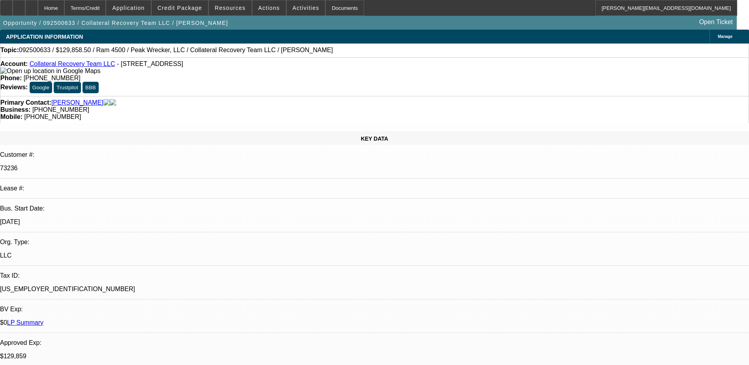
select select "0"
select select "2"
select select "0"
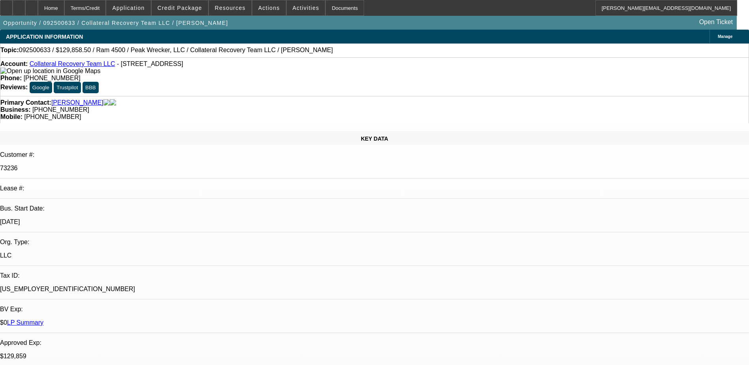
select select "0"
select select "2"
select select "0"
select select "1"
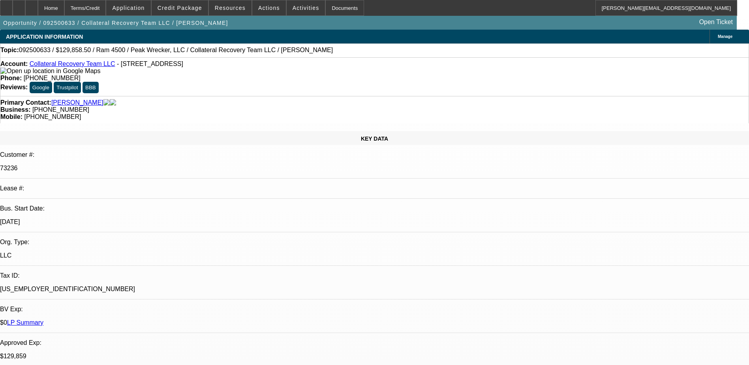
select select "2"
select select "6"
select select "1"
select select "3"
select select "6"
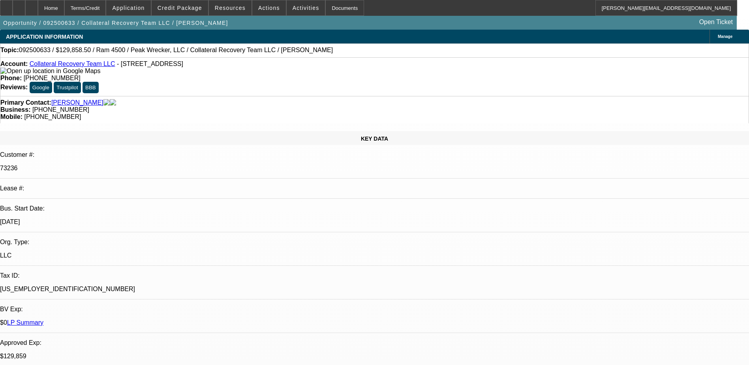
select select "1"
select select "2"
select select "6"
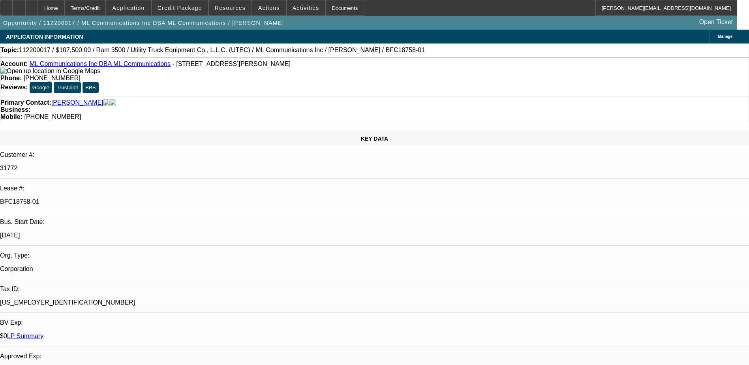
select select "0"
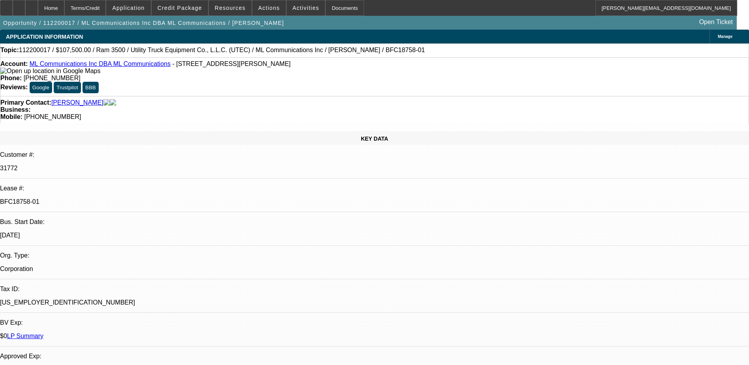
select select "0"
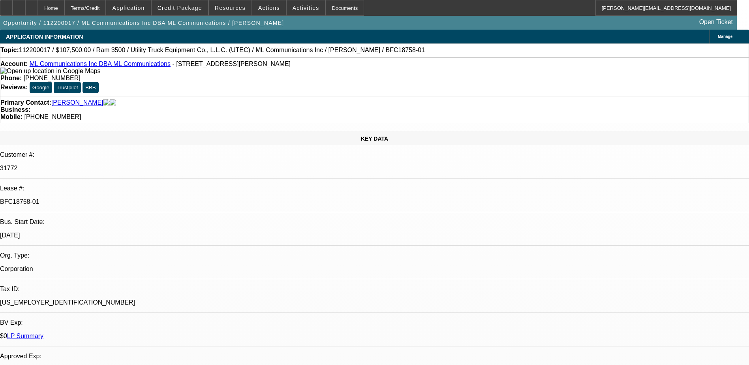
select select "0"
select select "1"
select select "6"
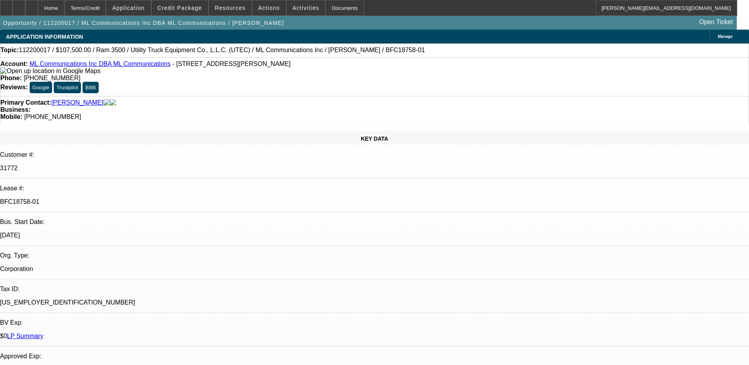
select select "1"
select select "6"
select select "1"
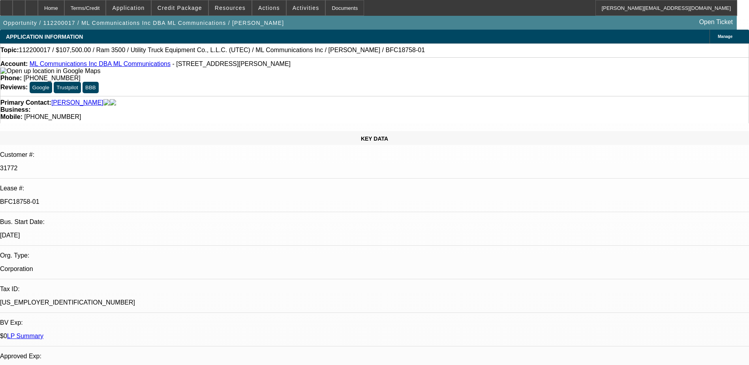
select select "6"
select select "1"
select select "3"
select select "6"
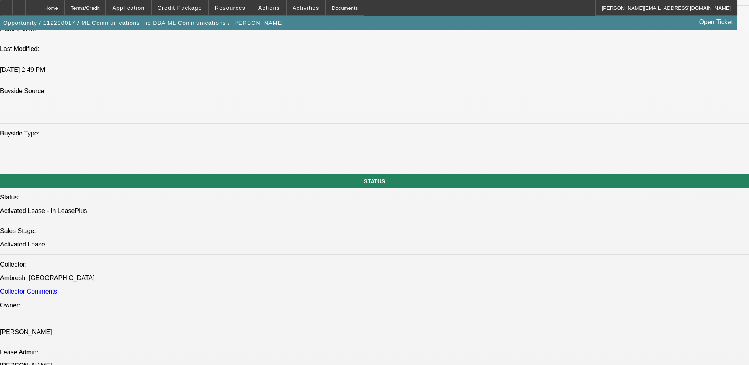
scroll to position [790, 0]
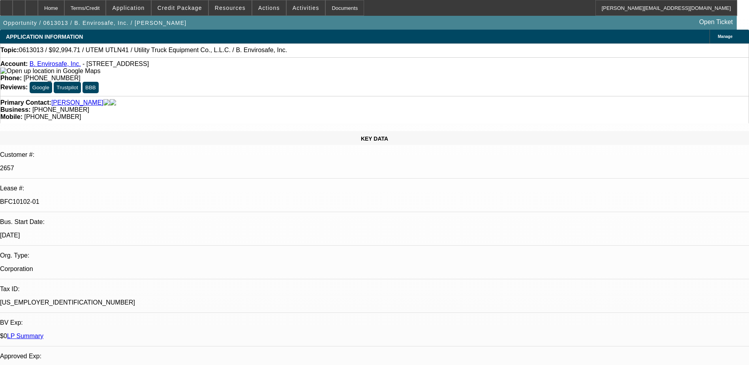
select select "0"
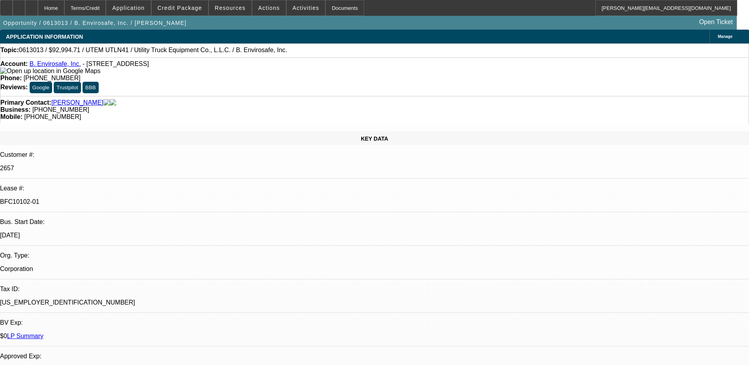
select select "0"
select select "1"
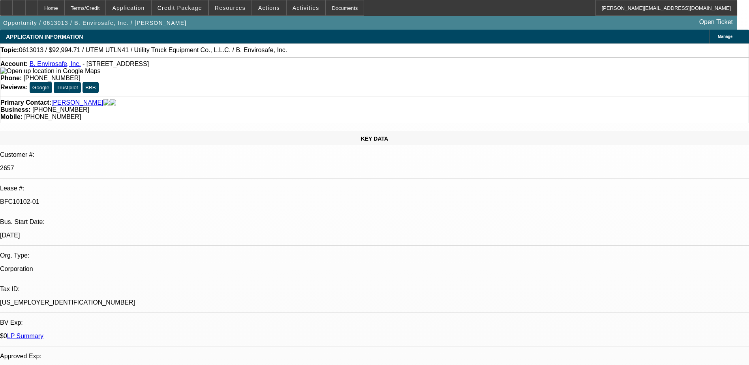
select select "1"
select select "2"
select select "1"
select select "2"
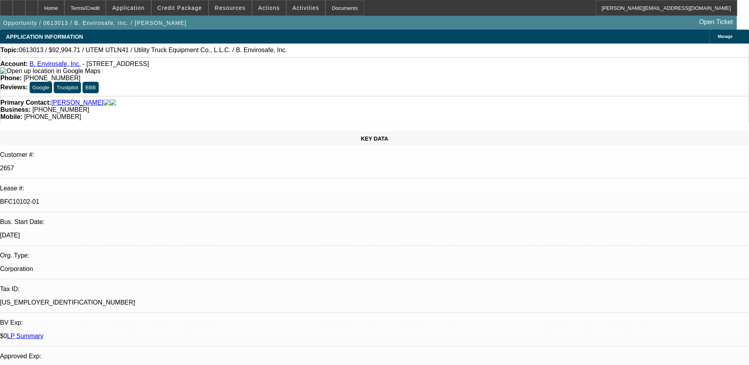
select select "1"
select select "2"
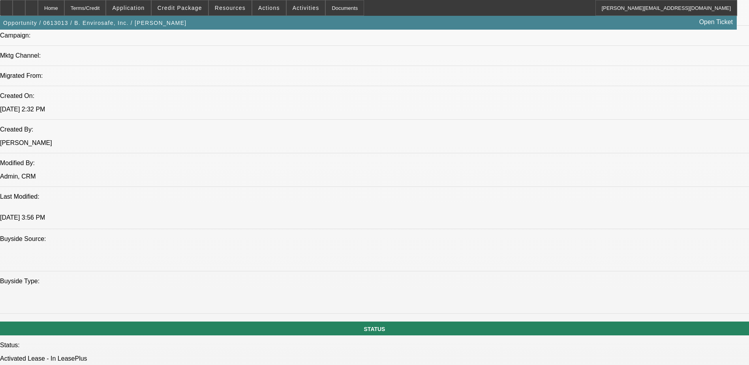
scroll to position [474, 0]
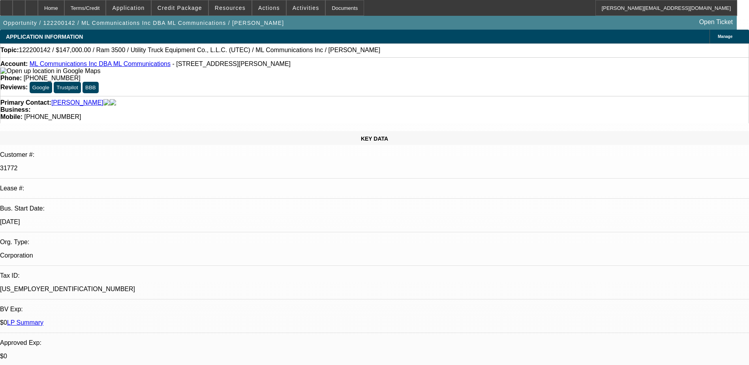
select select "0"
select select "2"
select select "0"
select select "0.15"
select select "0"
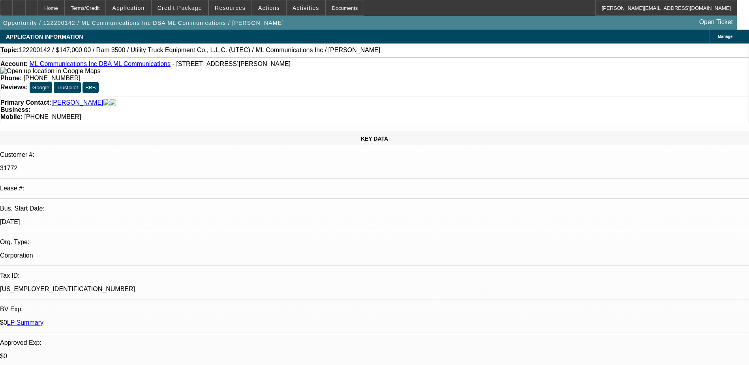
select select "0"
select select "0.1"
select select "0"
select select "0.2"
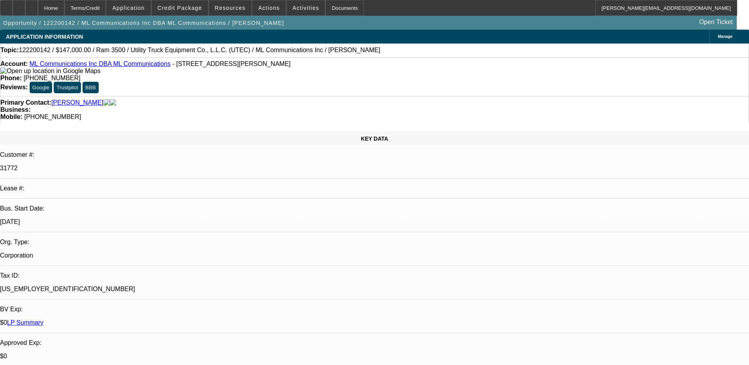
select select "2"
select select "0"
select select "1"
select select "2"
select select "6"
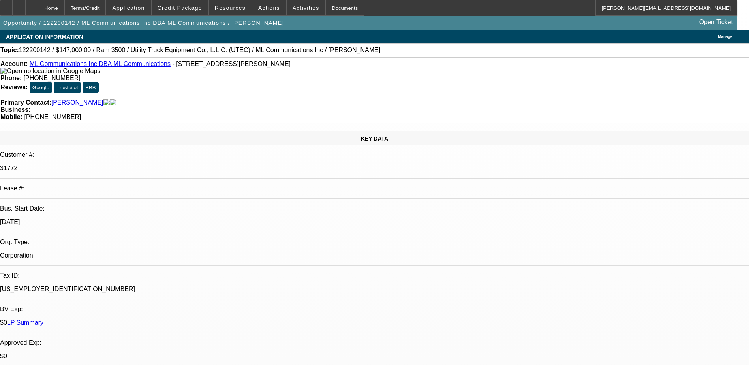
select select "1"
select select "6"
select select "1"
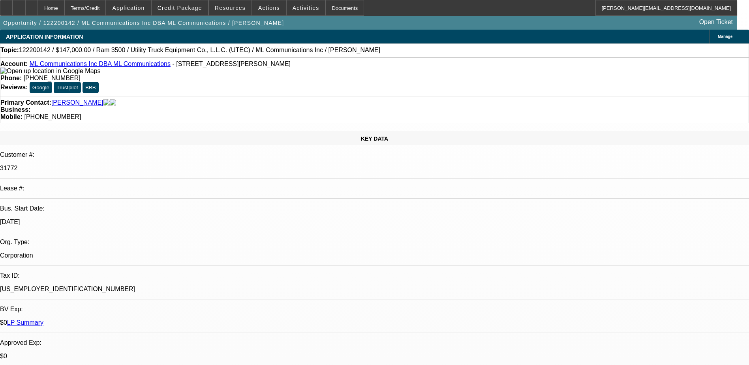
select select "6"
select select "1"
select select "2"
select select "6"
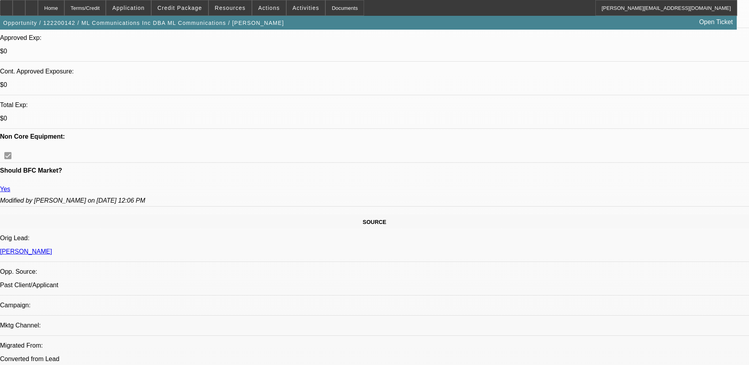
scroll to position [316, 0]
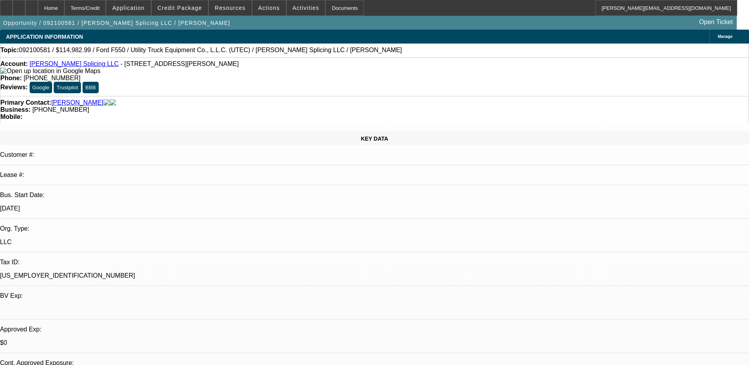
select select "0"
select select "2"
select select "0"
select select "2"
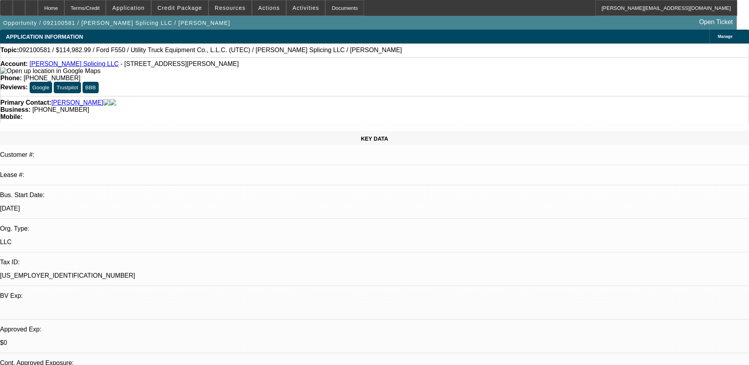
select select "0"
select select "1"
select select "2"
select select "6"
select select "1"
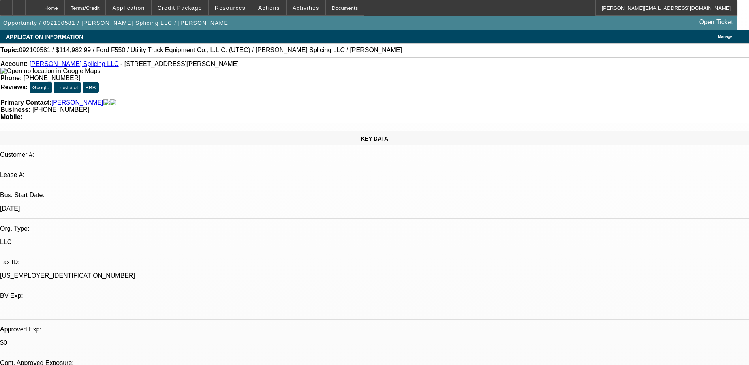
select select "2"
select select "6"
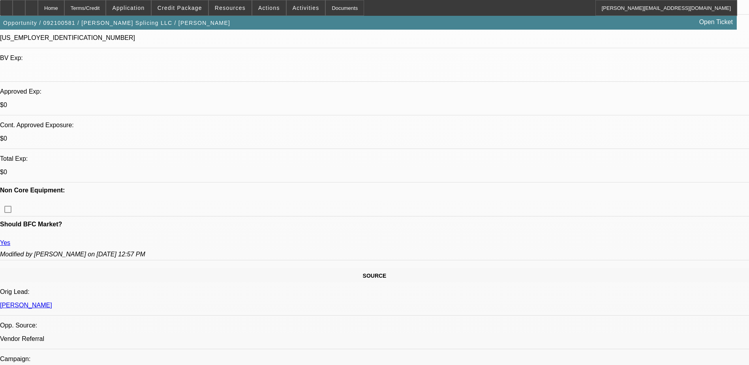
scroll to position [276, 0]
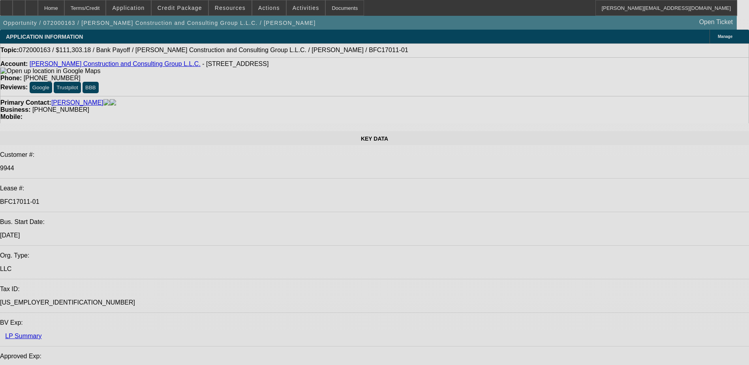
select select "0"
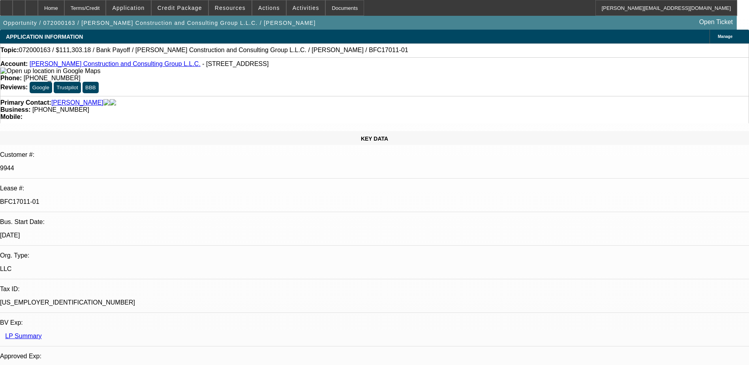
select select "0"
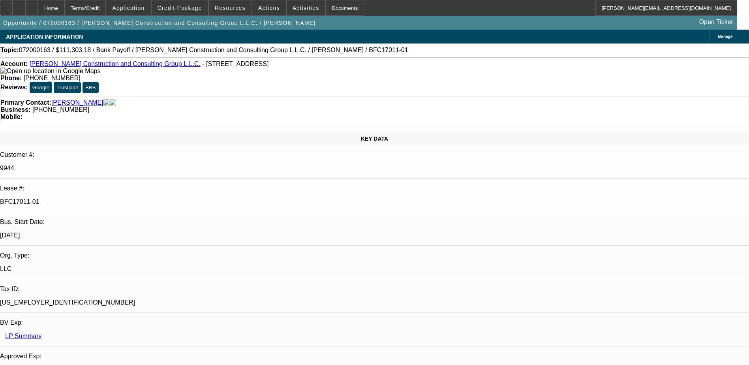
select select "0"
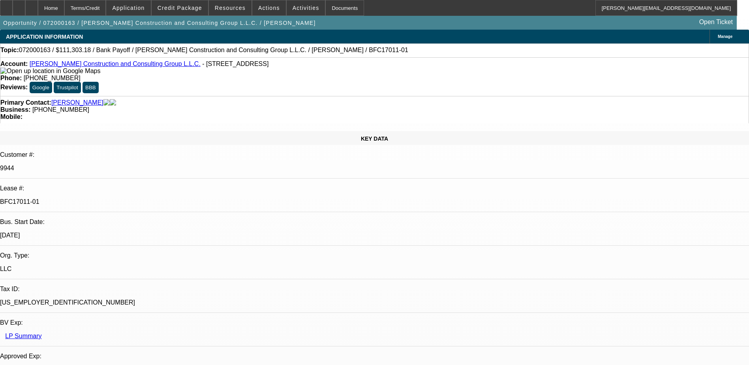
select select "1"
select select "2"
select select "6"
select select "1"
select select "2"
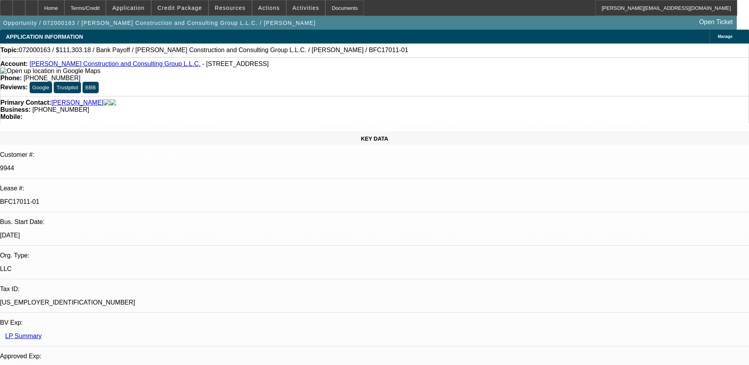
select select "6"
select select "1"
select select "2"
select select "6"
select select "1"
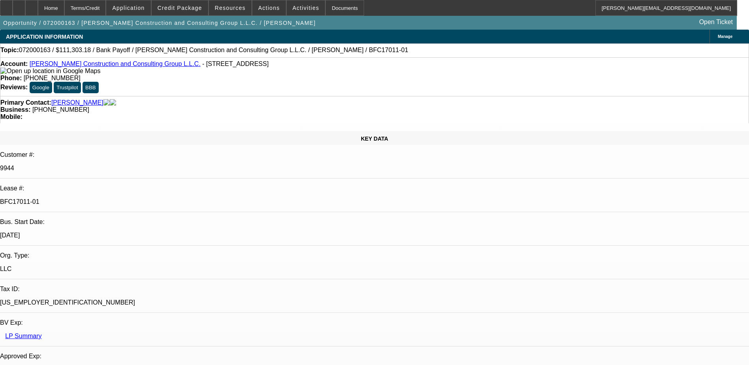
select select "2"
select select "6"
